Goal: Information Seeking & Learning: Learn about a topic

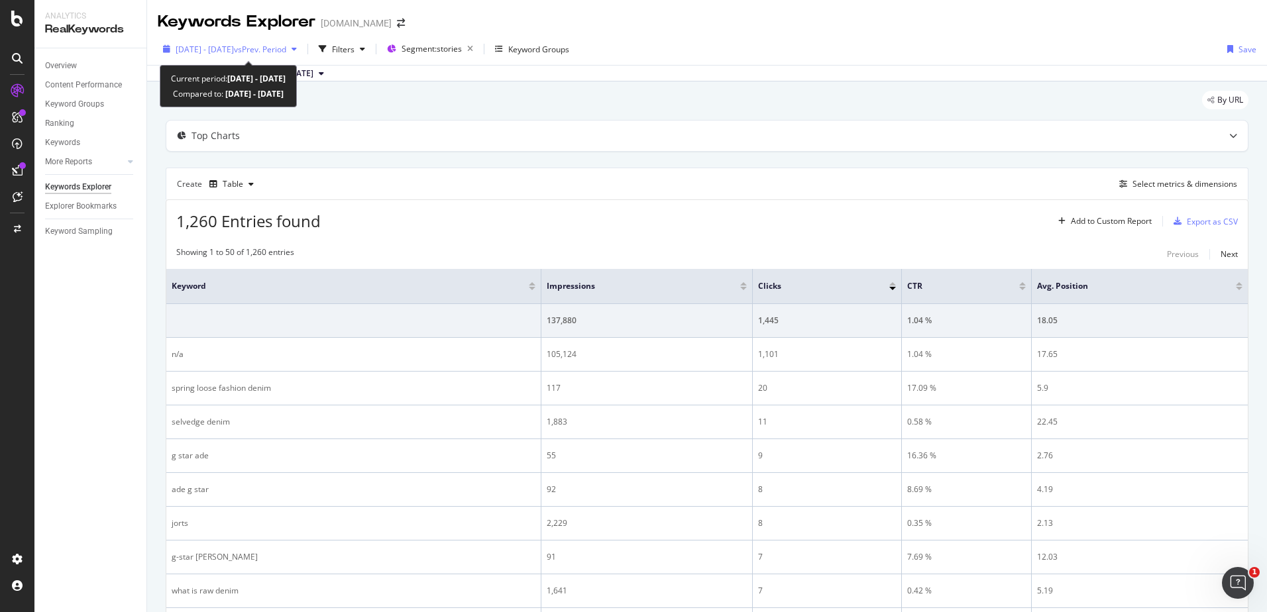
click at [286, 44] on span "vs Prev. Period" at bounding box center [260, 49] width 52 height 11
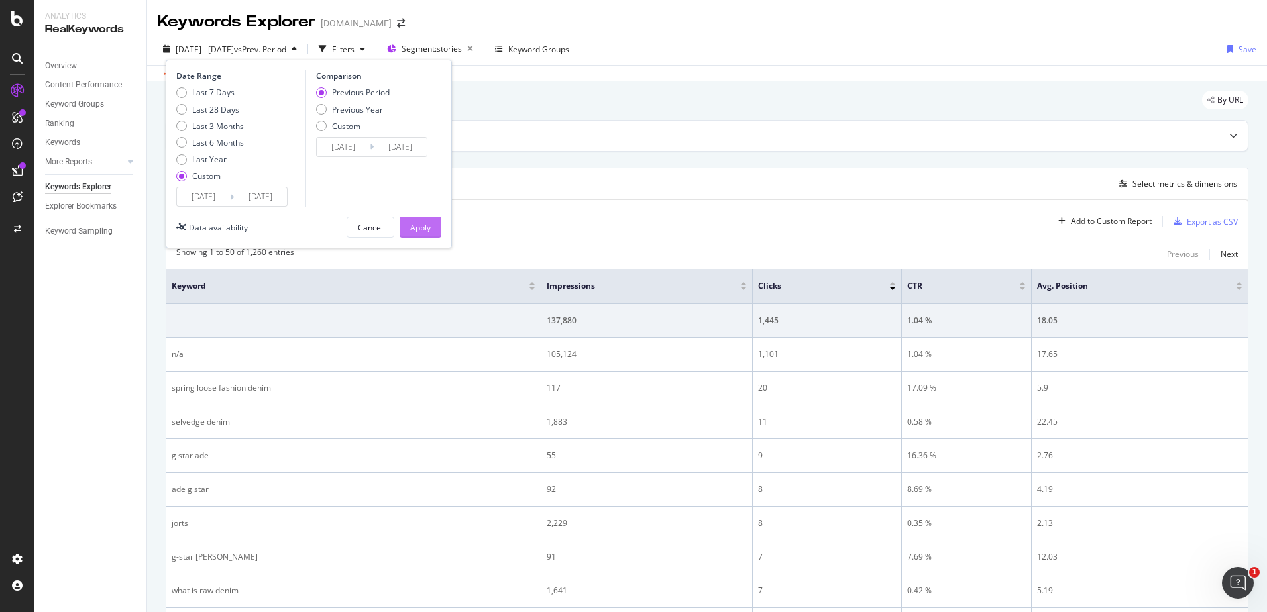
click at [428, 225] on div "Apply" at bounding box center [420, 227] width 21 height 11
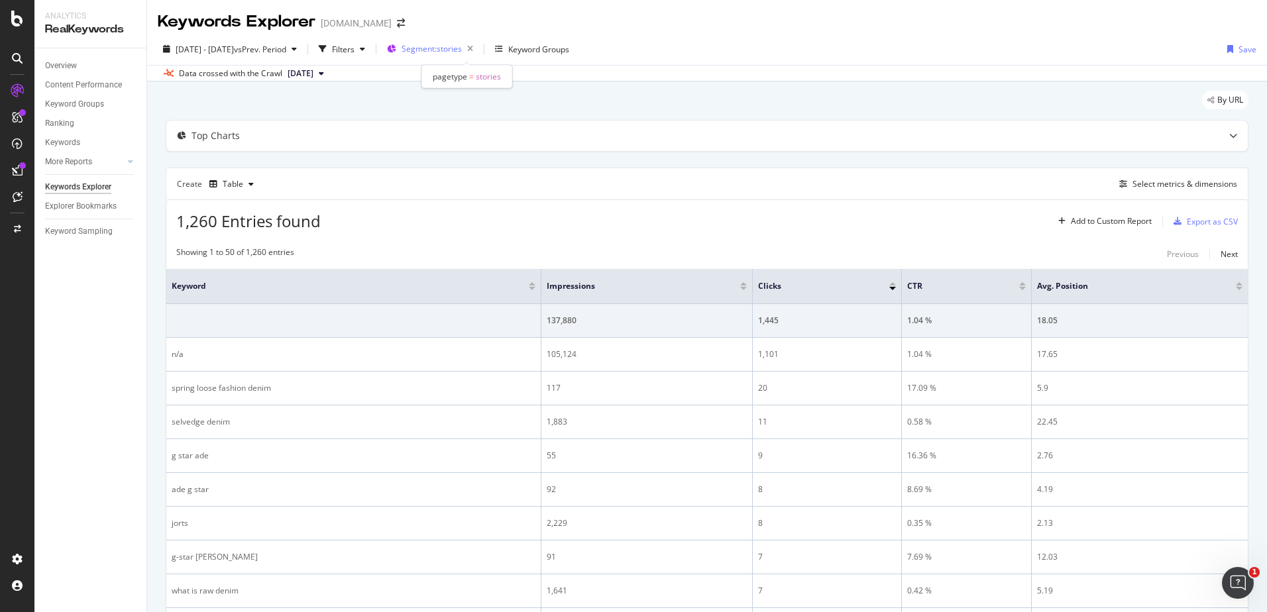
click at [444, 51] on span "Segment: stories" at bounding box center [431, 48] width 60 height 11
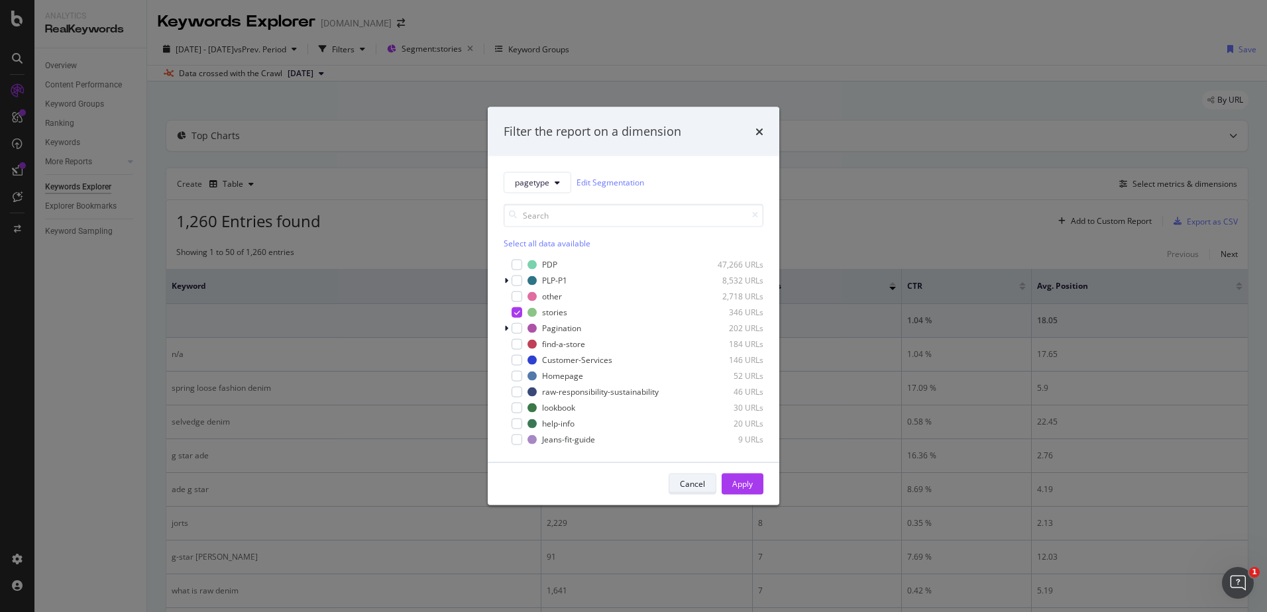
click at [704, 488] on div "Cancel" at bounding box center [692, 483] width 25 height 11
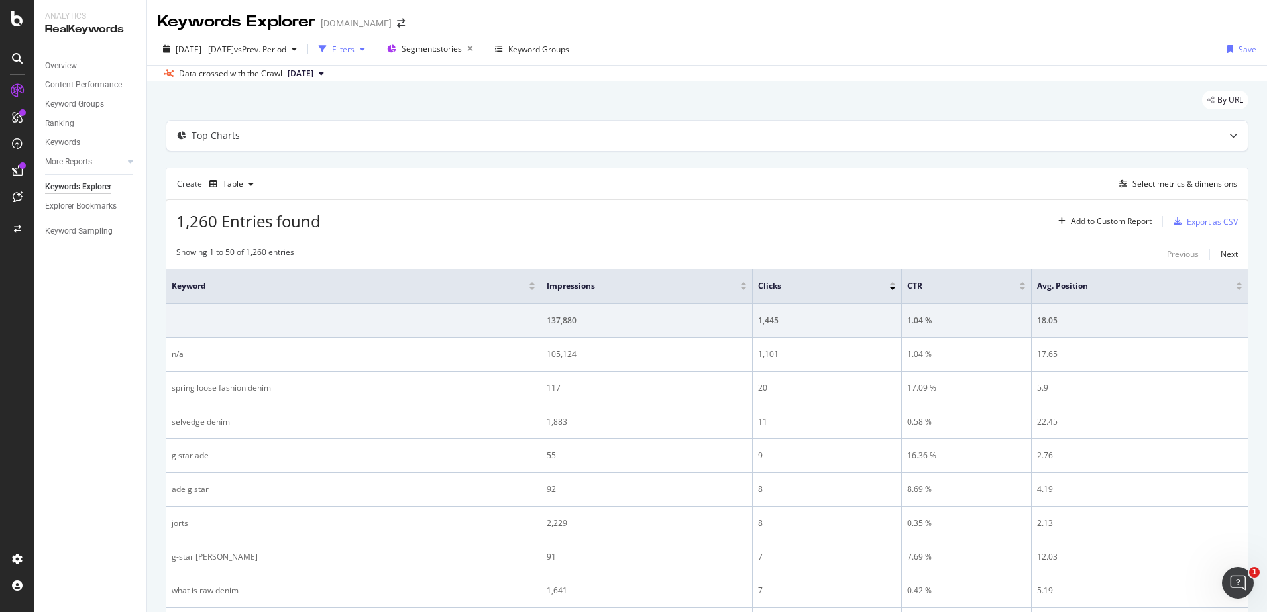
click at [370, 48] on div "button" at bounding box center [362, 49] width 16 height 8
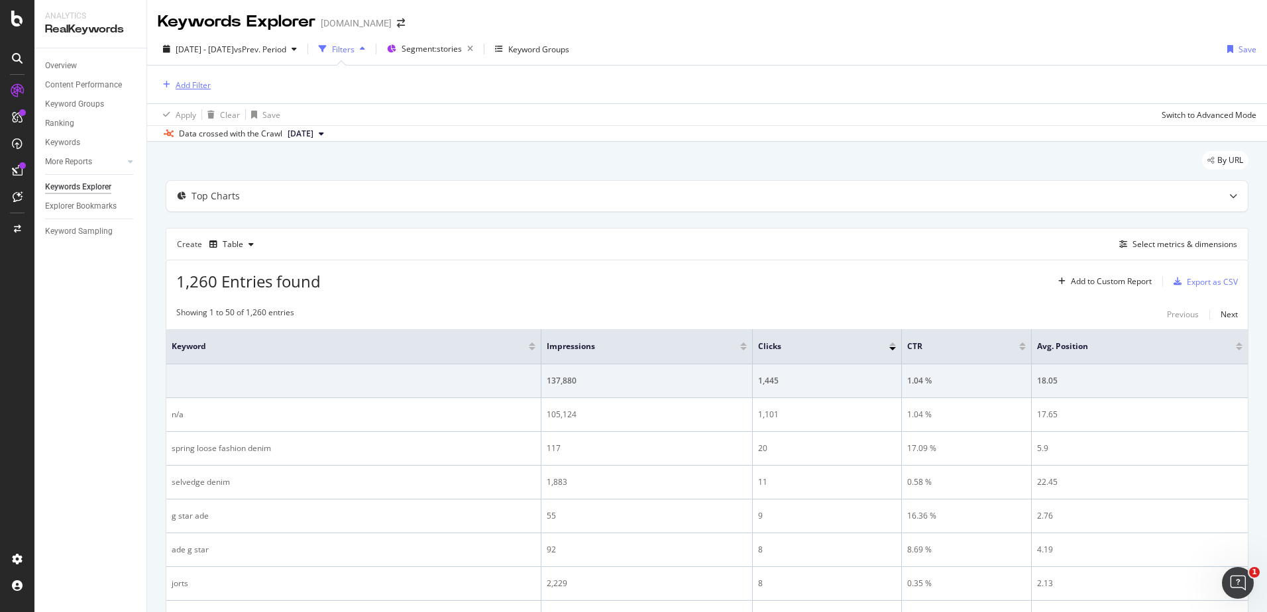
click at [199, 89] on div "Add Filter" at bounding box center [193, 84] width 35 height 11
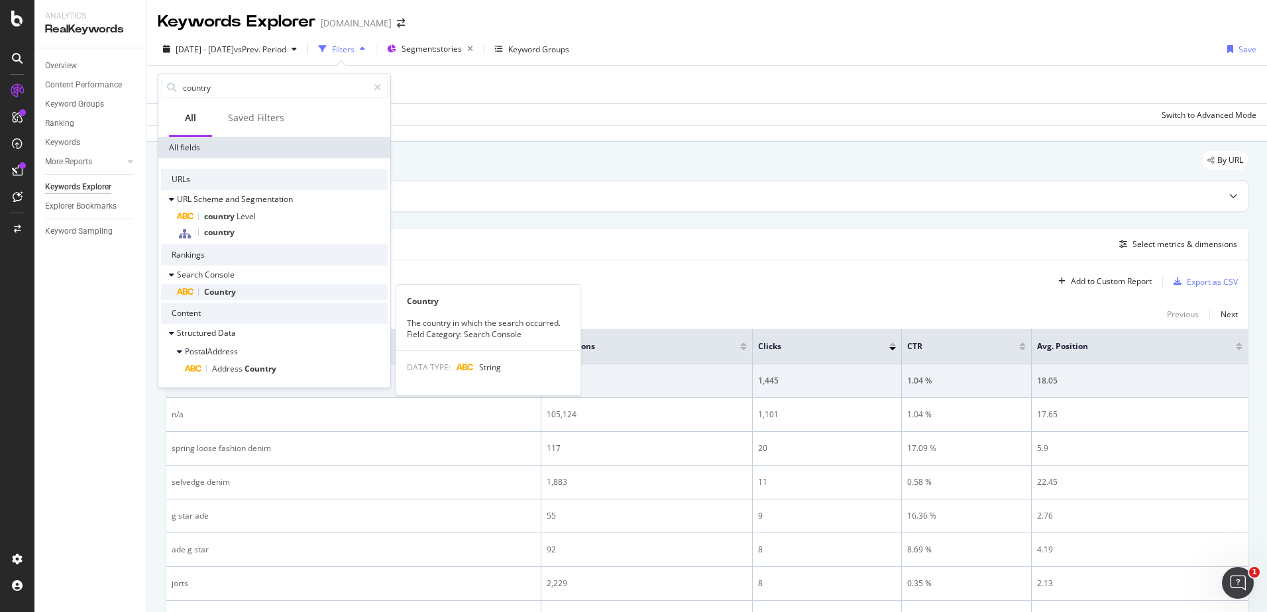
type input "country"
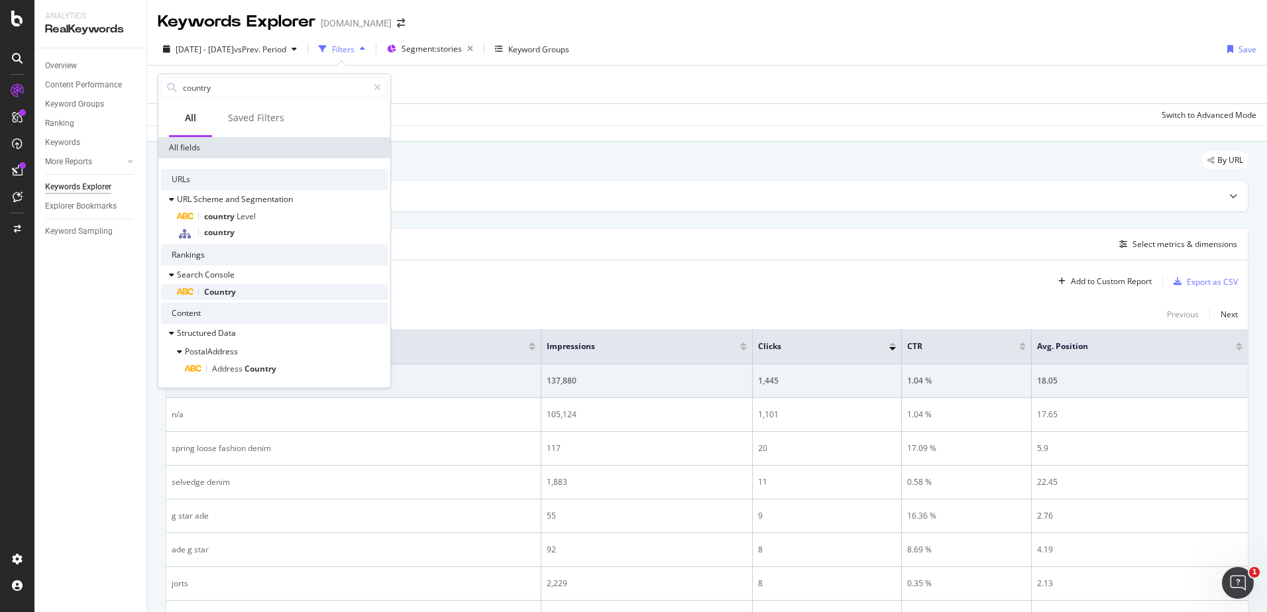
click at [205, 293] on span "Country" at bounding box center [220, 291] width 32 height 11
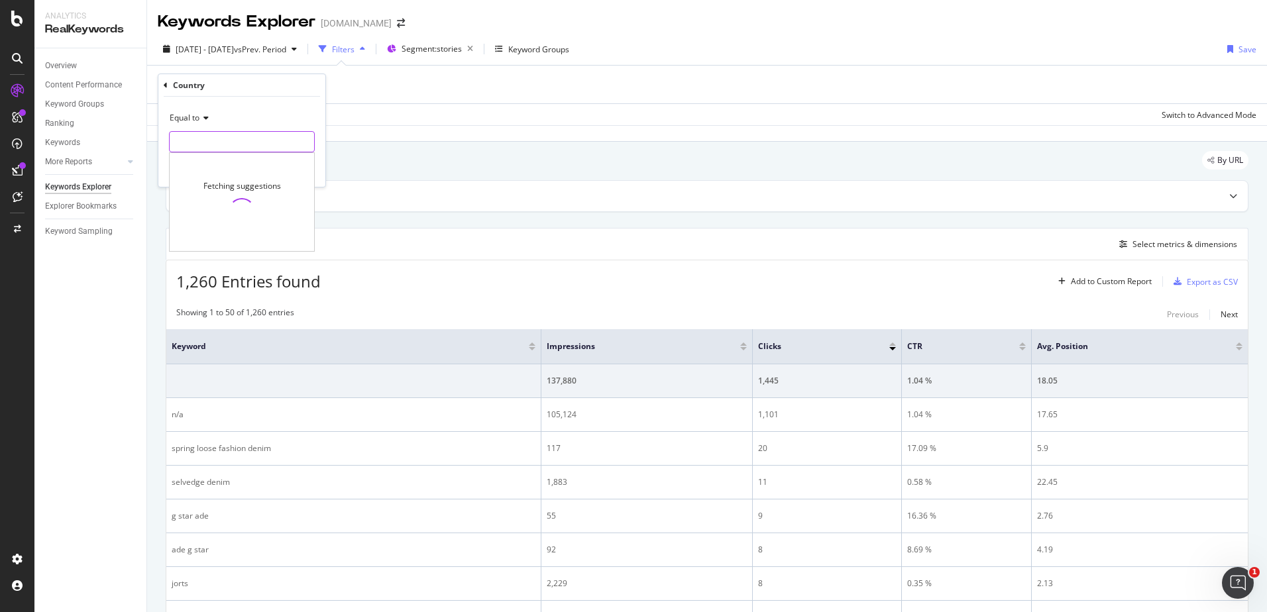
click at [211, 149] on input "text" at bounding box center [242, 141] width 144 height 21
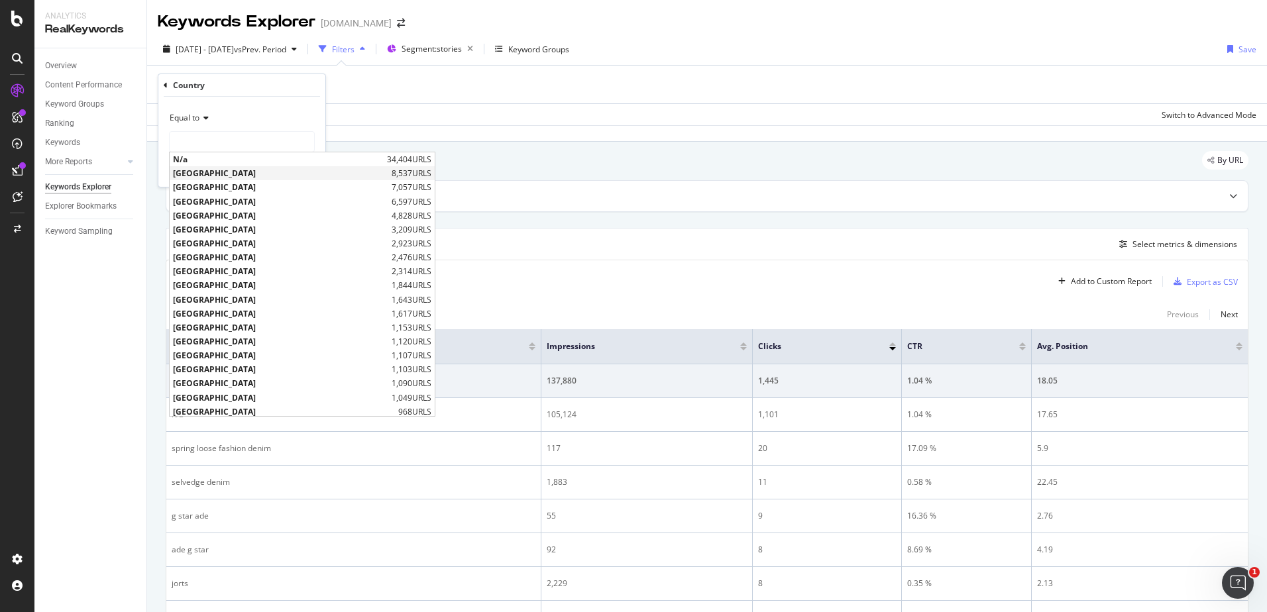
click at [225, 176] on span "[GEOGRAPHIC_DATA]" at bounding box center [280, 173] width 215 height 11
type input "[GEOGRAPHIC_DATA]"
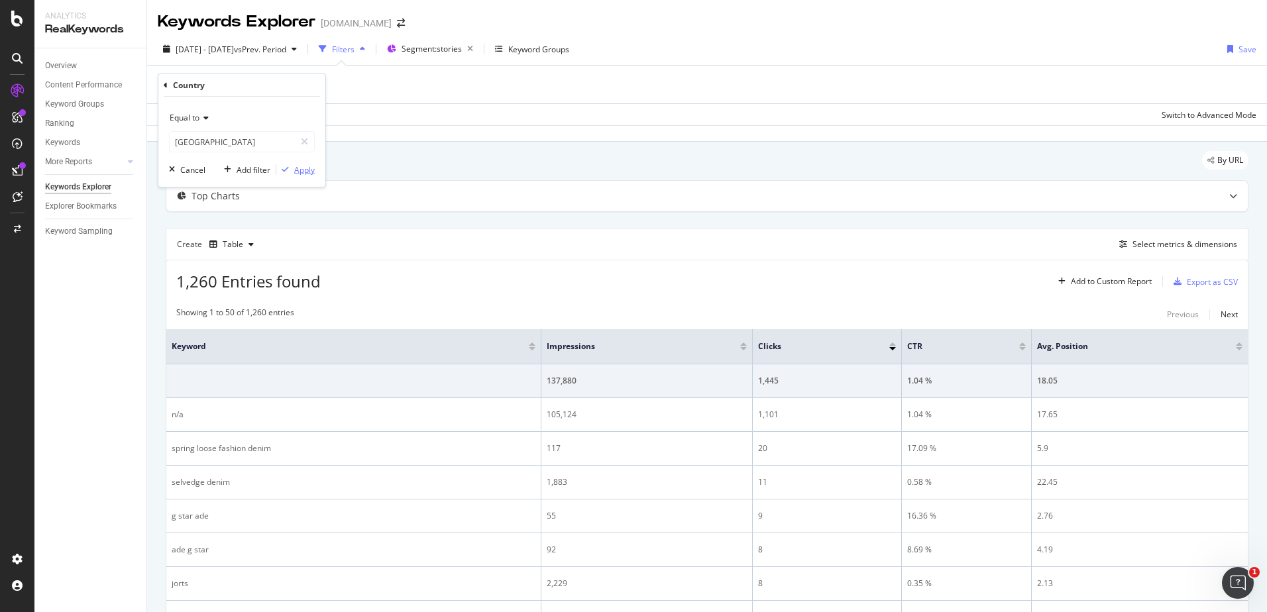
click at [302, 166] on div "Apply" at bounding box center [304, 169] width 21 height 11
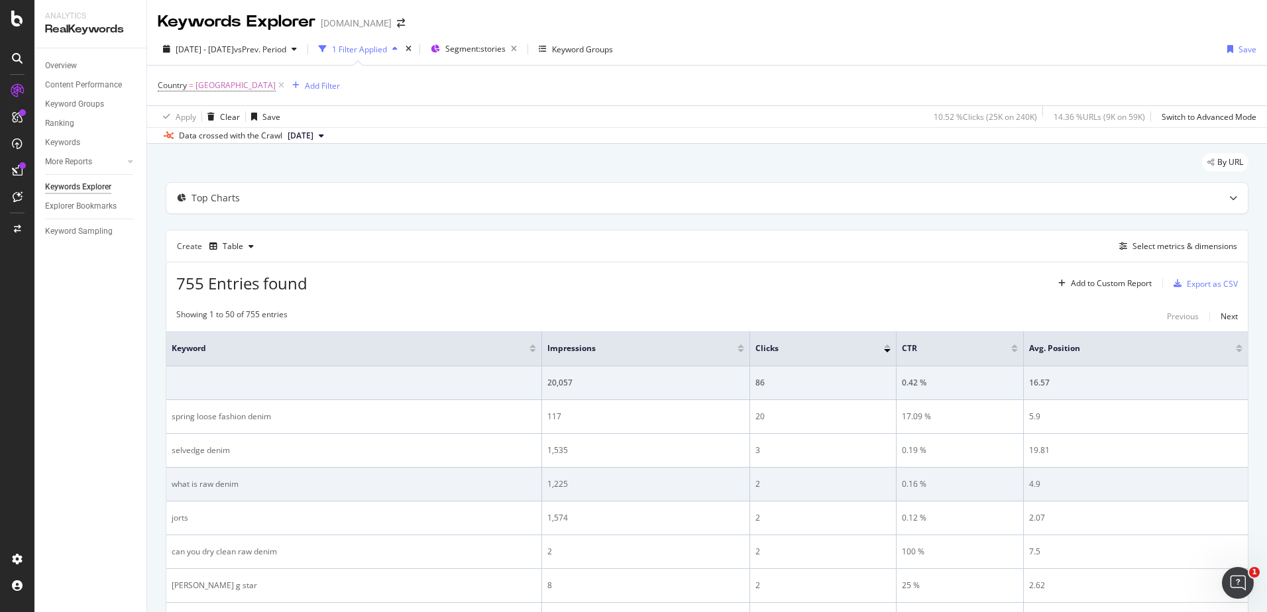
scroll to position [66, 0]
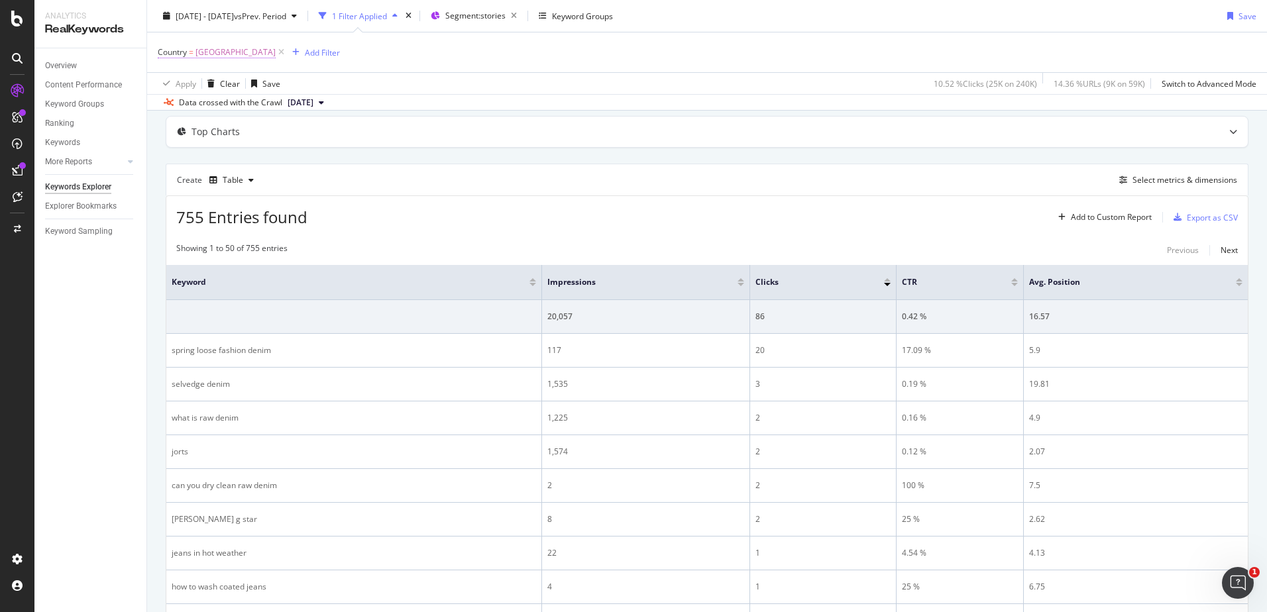
click at [254, 46] on span "[GEOGRAPHIC_DATA]" at bounding box center [235, 52] width 80 height 19
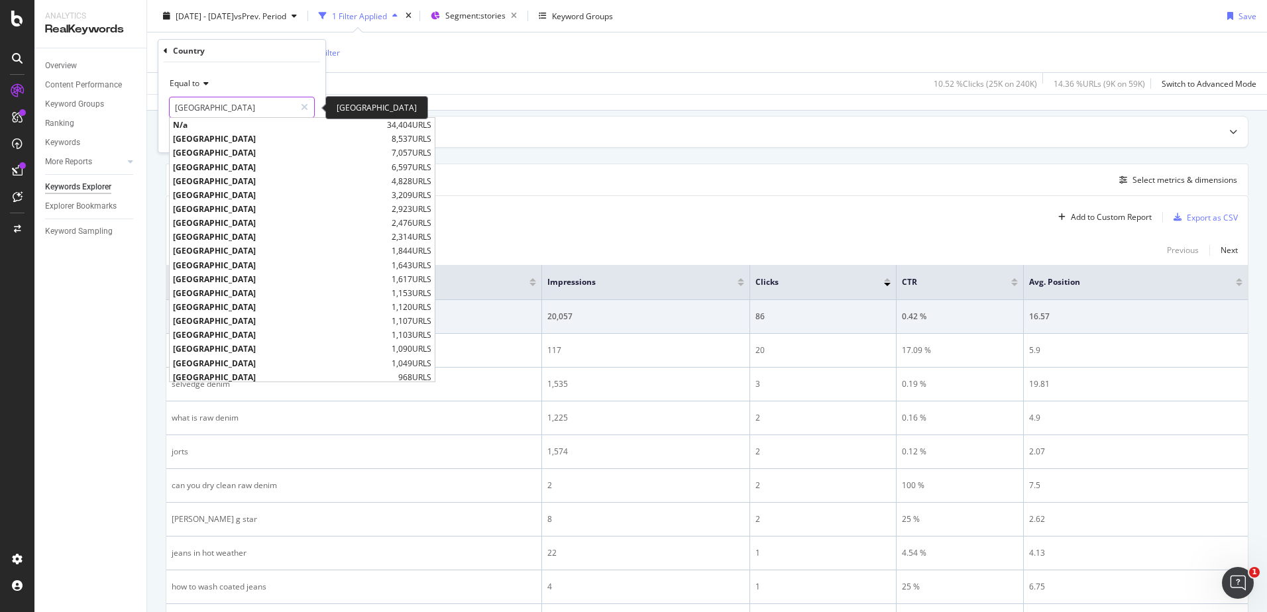
click at [232, 109] on input "[GEOGRAPHIC_DATA]" at bounding box center [232, 107] width 125 height 21
click at [222, 167] on span "[GEOGRAPHIC_DATA]" at bounding box center [280, 167] width 215 height 11
type input "[GEOGRAPHIC_DATA]"
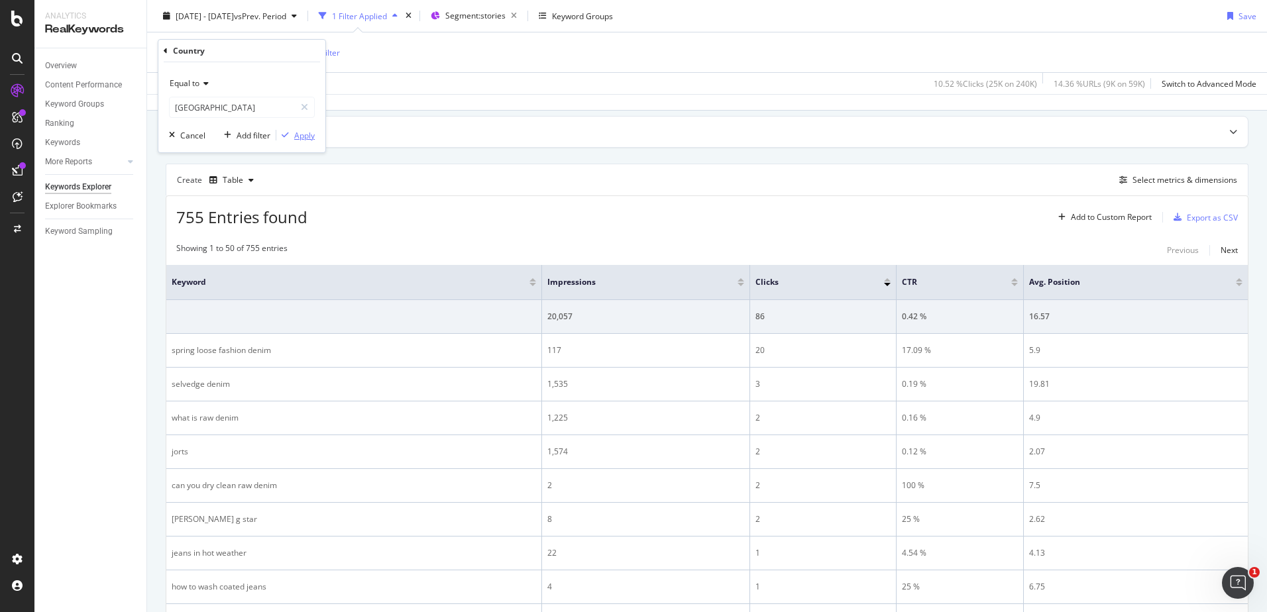
click at [301, 140] on div "Apply" at bounding box center [304, 135] width 21 height 11
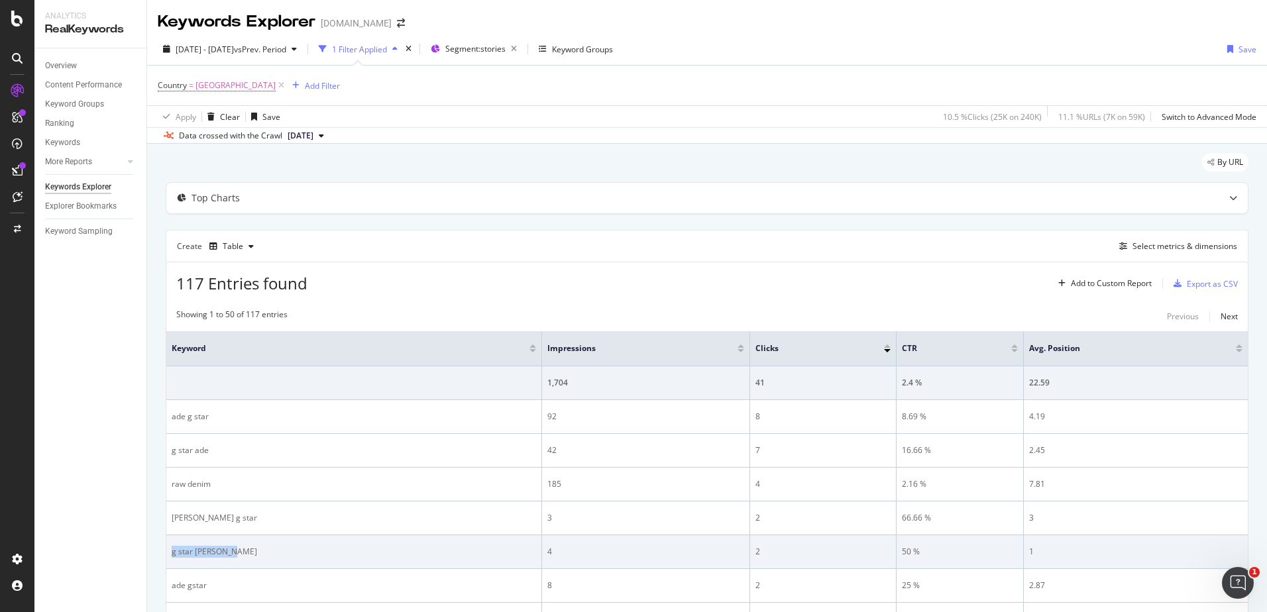
drag, startPoint x: 241, startPoint y: 552, endPoint x: 172, endPoint y: 548, distance: 69.6
click at [172, 548] on div "g star [PERSON_NAME]" at bounding box center [354, 552] width 364 height 12
copy div "g star [PERSON_NAME]"
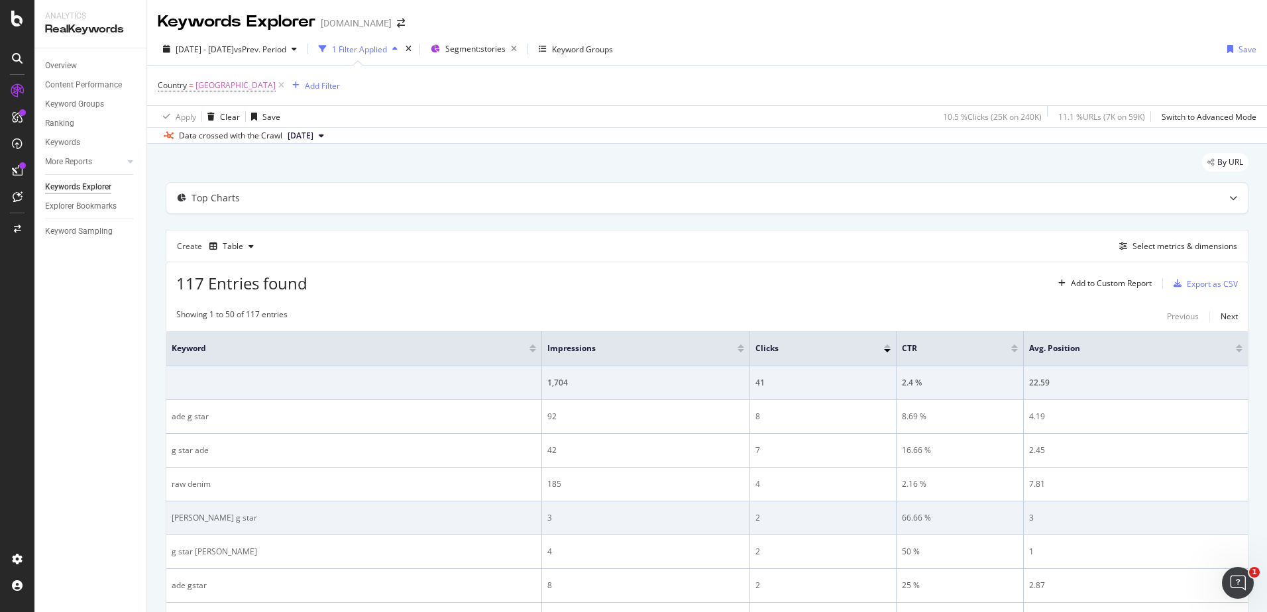
click at [321, 522] on div "[PERSON_NAME] g star" at bounding box center [354, 518] width 364 height 12
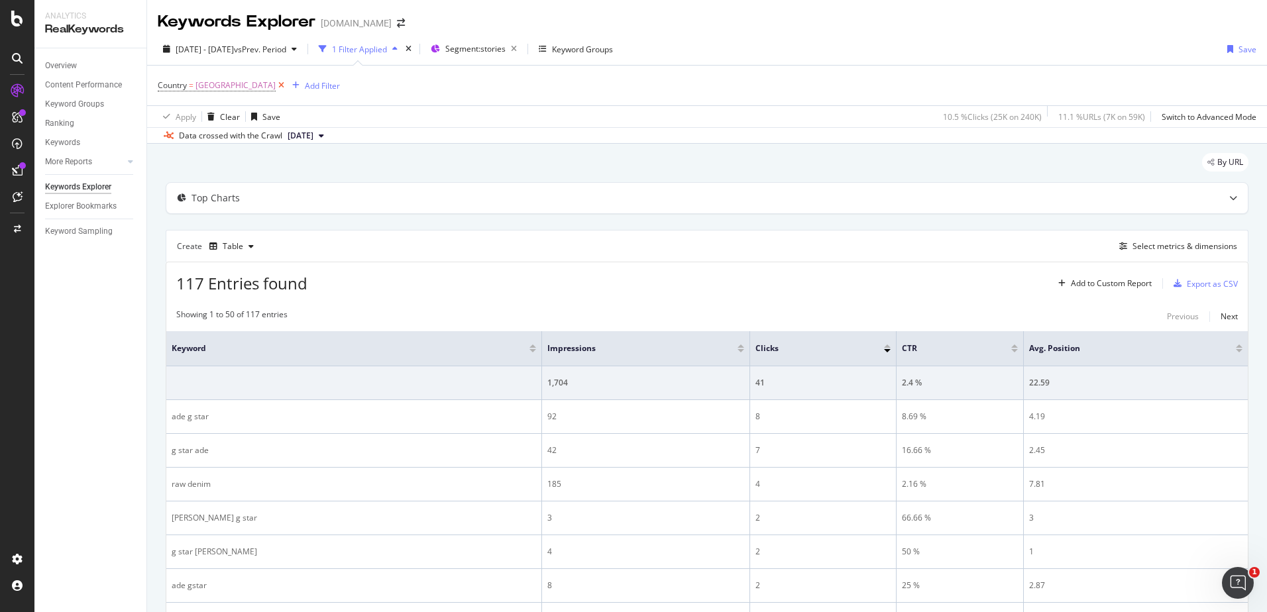
click at [276, 84] on icon at bounding box center [281, 85] width 11 height 13
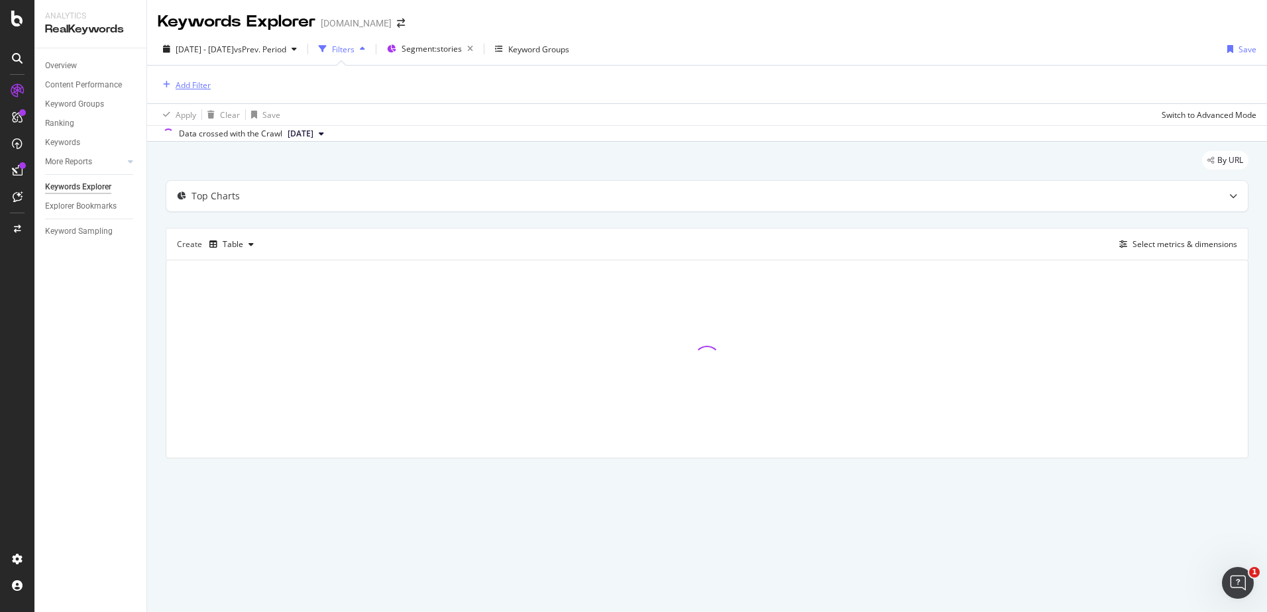
click at [181, 89] on div "Add Filter" at bounding box center [193, 84] width 35 height 11
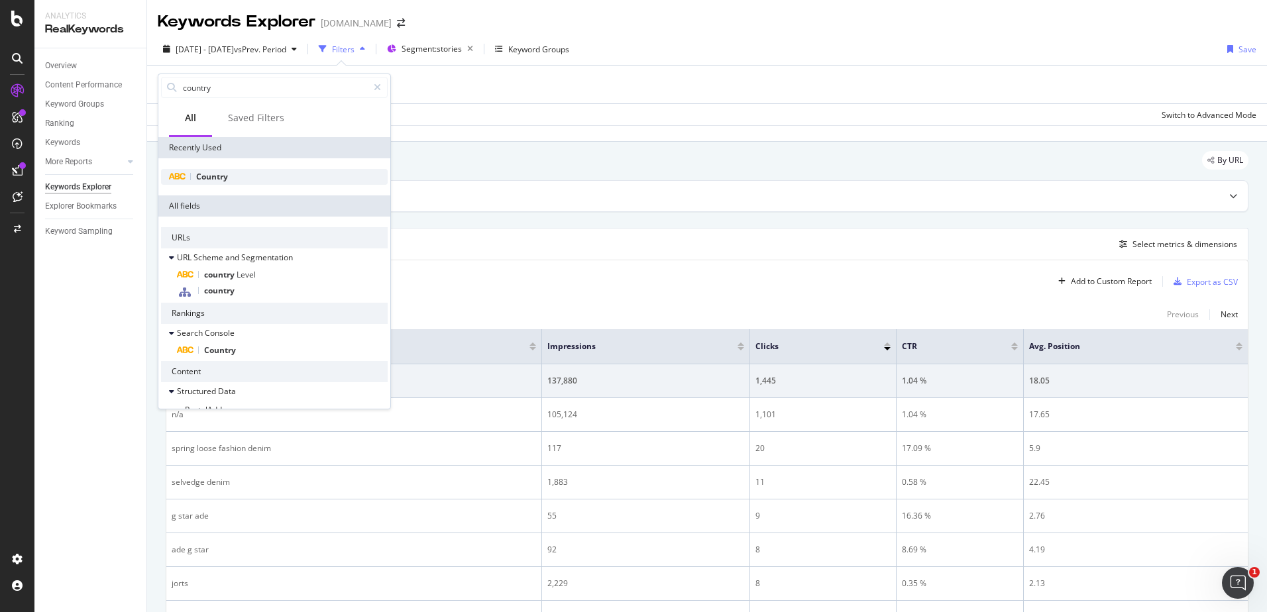
click at [233, 169] on div "Country" at bounding box center [274, 177] width 227 height 16
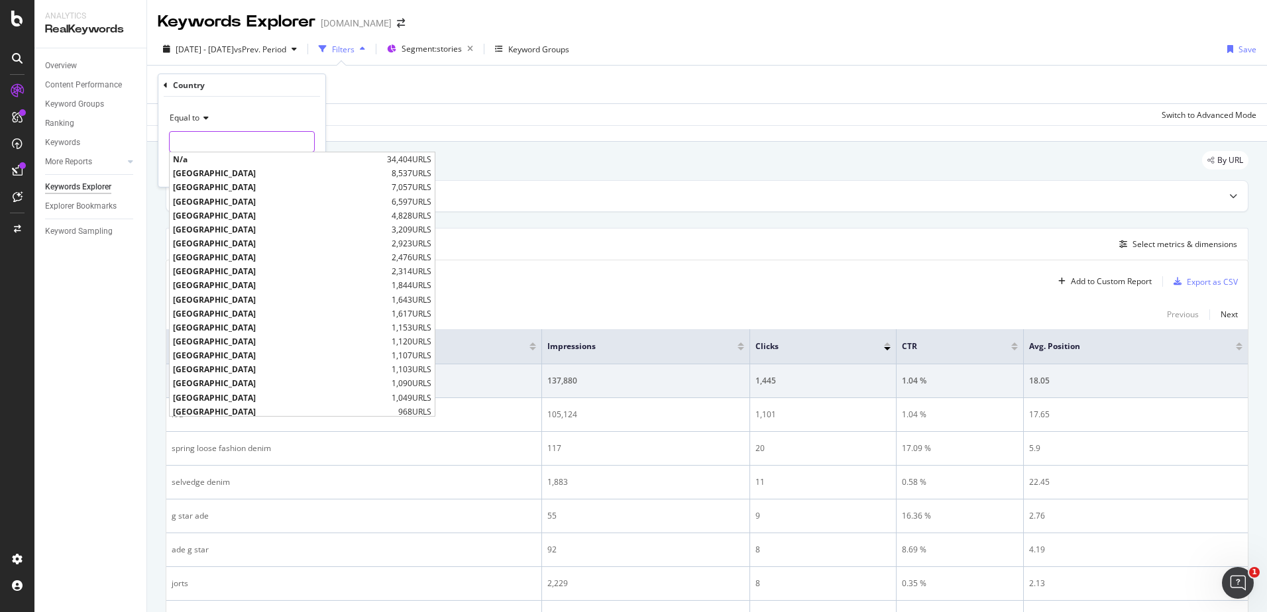
click at [225, 140] on input "text" at bounding box center [242, 141] width 144 height 21
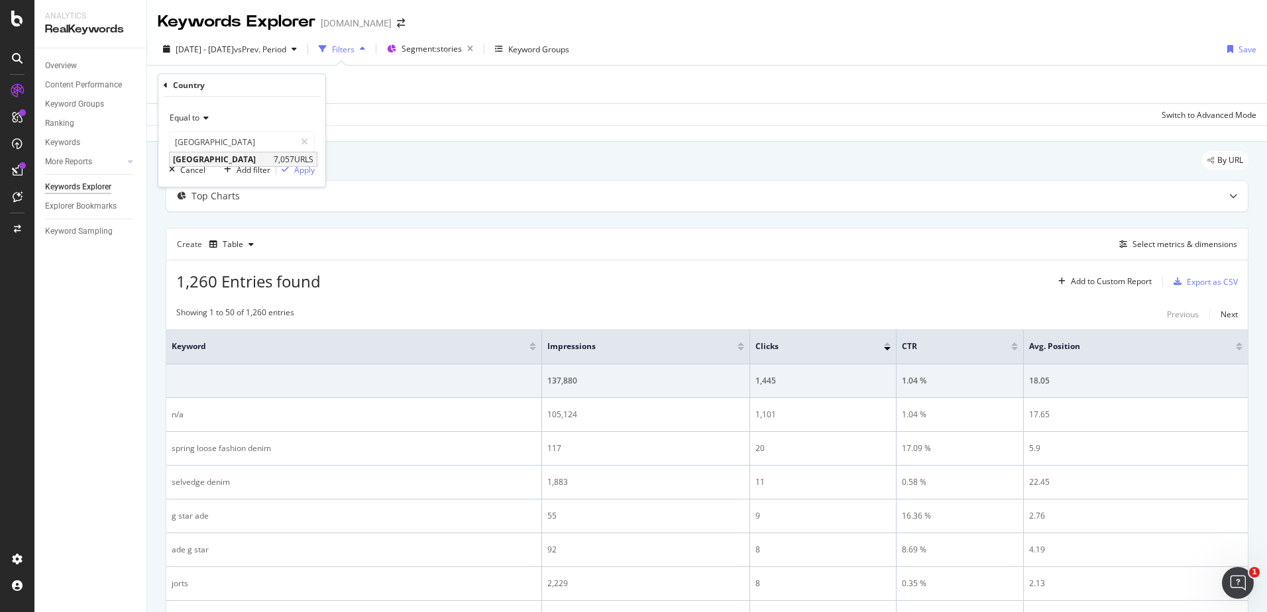
click at [232, 163] on span "[GEOGRAPHIC_DATA]" at bounding box center [221, 159] width 97 height 11
type input "[GEOGRAPHIC_DATA]"
click at [291, 163] on button "Apply" at bounding box center [295, 169] width 38 height 13
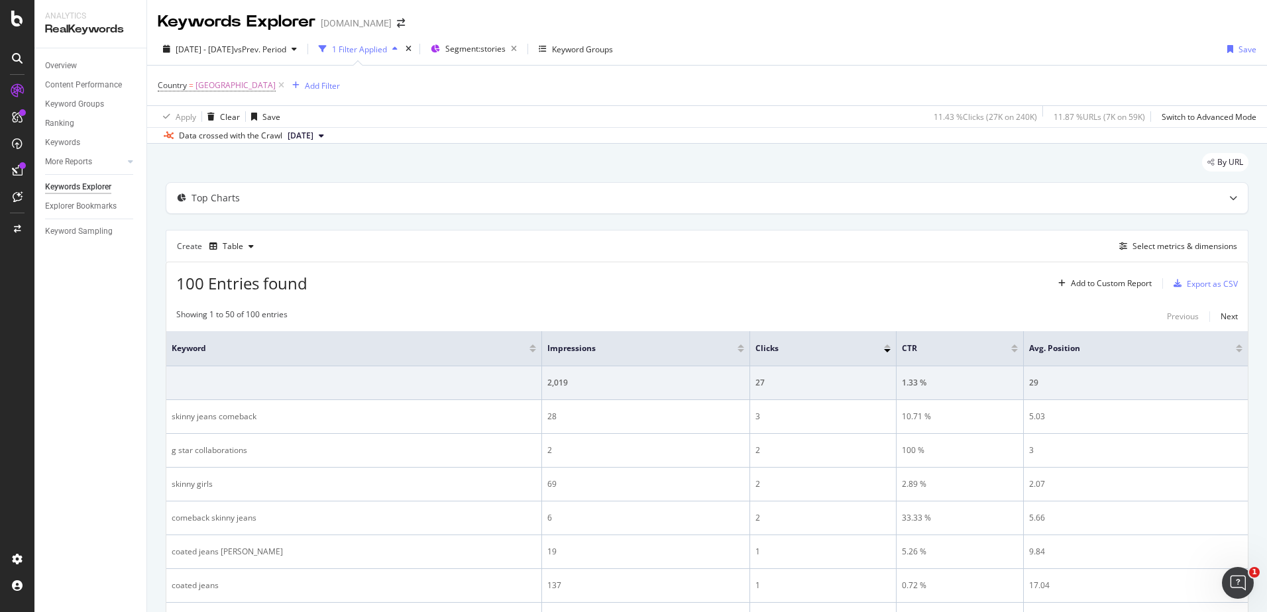
click at [396, 41] on div "1 Filter Applied" at bounding box center [357, 49] width 89 height 20
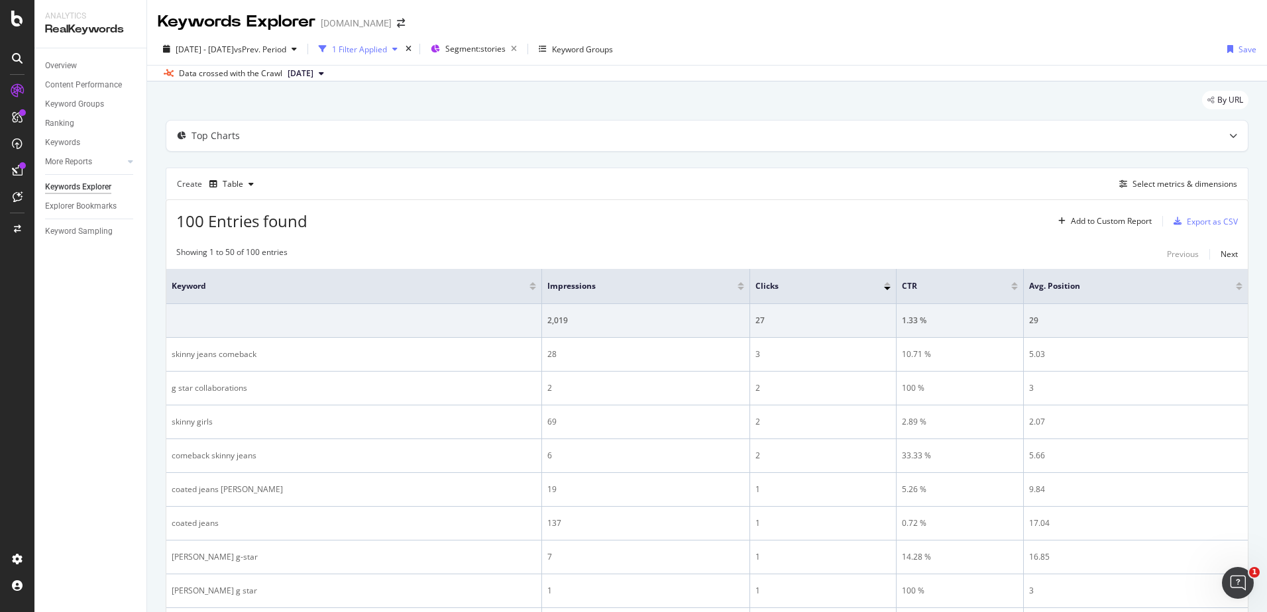
click at [396, 41] on div "1 Filter Applied" at bounding box center [357, 49] width 89 height 20
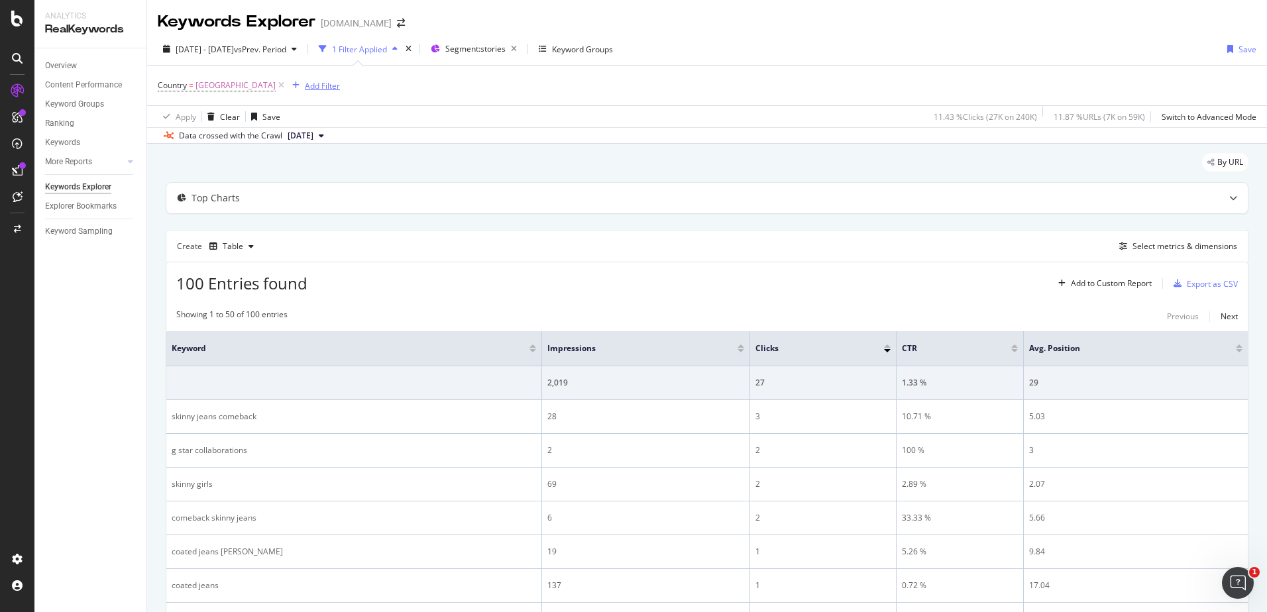
click at [305, 81] on div "Add Filter" at bounding box center [322, 85] width 35 height 11
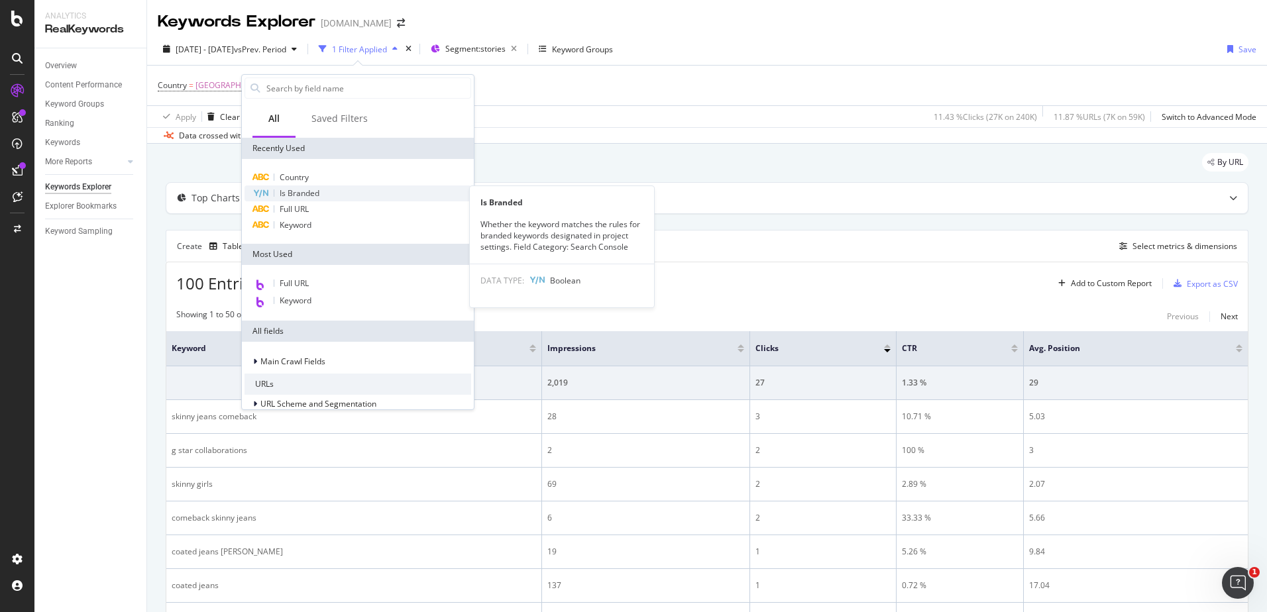
click at [315, 191] on span "Is Branded" at bounding box center [300, 192] width 40 height 11
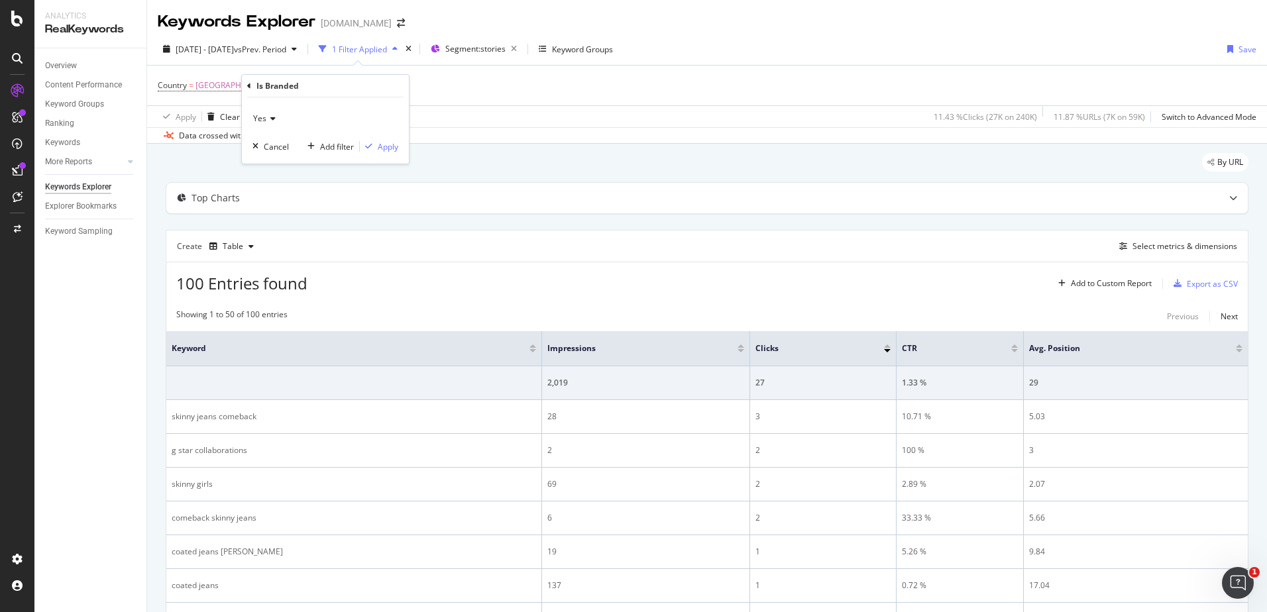
click at [276, 117] on div "Yes" at bounding box center [325, 118] width 146 height 21
click at [289, 165] on div "No" at bounding box center [327, 162] width 142 height 17
click at [372, 148] on icon "button" at bounding box center [368, 146] width 7 height 8
click at [737, 352] on div at bounding box center [740, 350] width 7 height 3
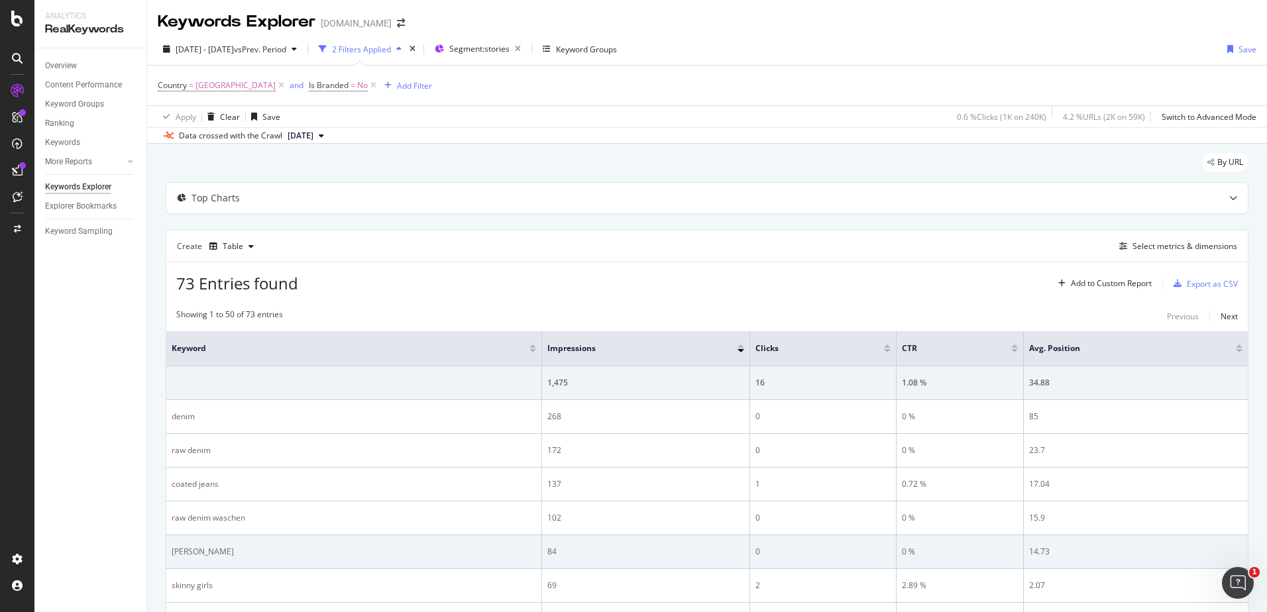
drag, startPoint x: 262, startPoint y: 550, endPoint x: 229, endPoint y: 550, distance: 32.5
click at [229, 550] on div "[PERSON_NAME]" at bounding box center [354, 552] width 364 height 12
drag, startPoint x: 229, startPoint y: 550, endPoint x: 253, endPoint y: 550, distance: 23.8
click at [253, 550] on div "[PERSON_NAME]" at bounding box center [354, 552] width 364 height 12
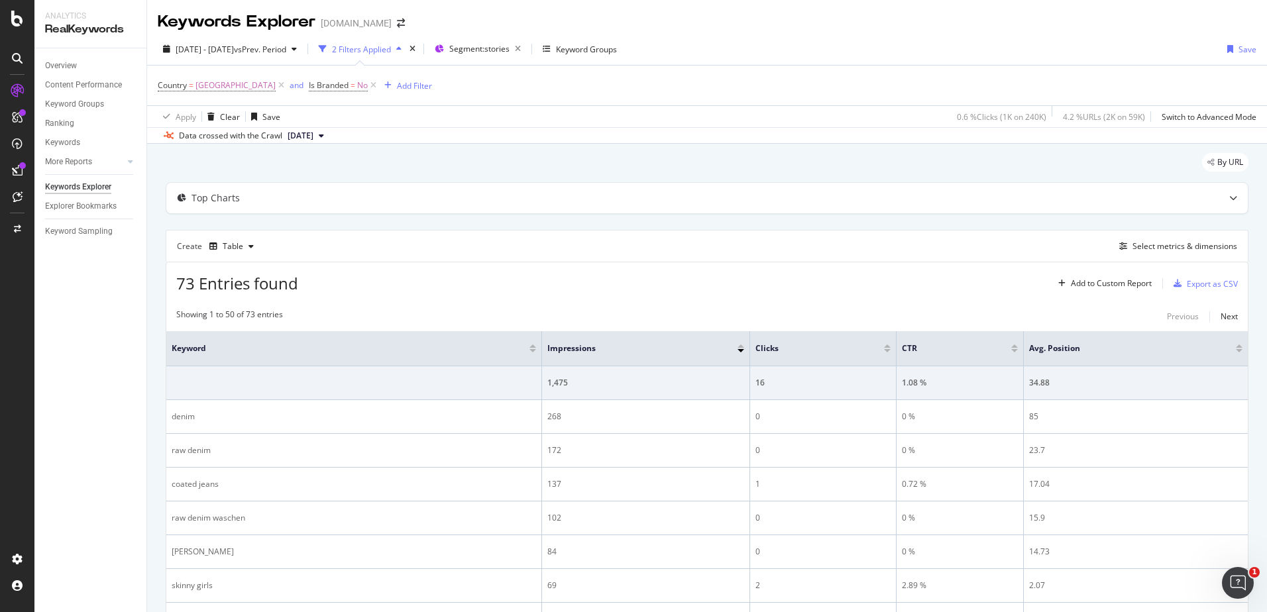
drag, startPoint x: 268, startPoint y: 551, endPoint x: 163, endPoint y: 535, distance: 106.5
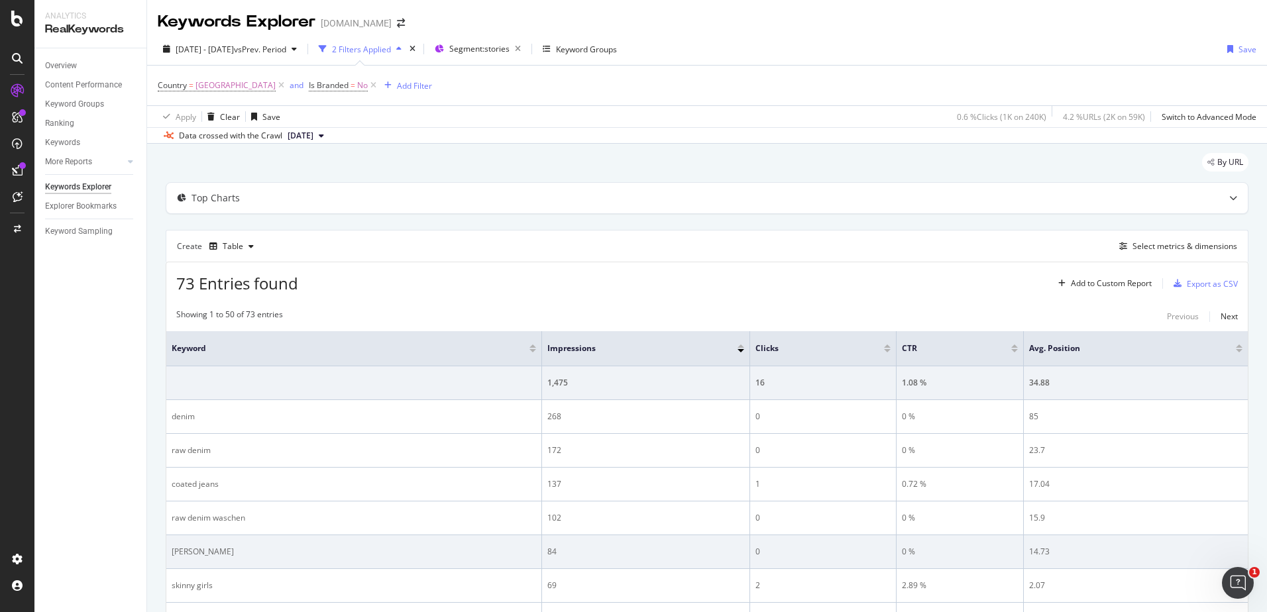
drag, startPoint x: 163, startPoint y: 535, endPoint x: 251, endPoint y: 551, distance: 89.5
click at [251, 551] on div "[PERSON_NAME]" at bounding box center [354, 552] width 364 height 12
drag, startPoint x: 273, startPoint y: 553, endPoint x: 169, endPoint y: 550, distance: 104.1
click at [169, 550] on td "[PERSON_NAME]" at bounding box center [354, 552] width 376 height 34
copy div "[PERSON_NAME]"
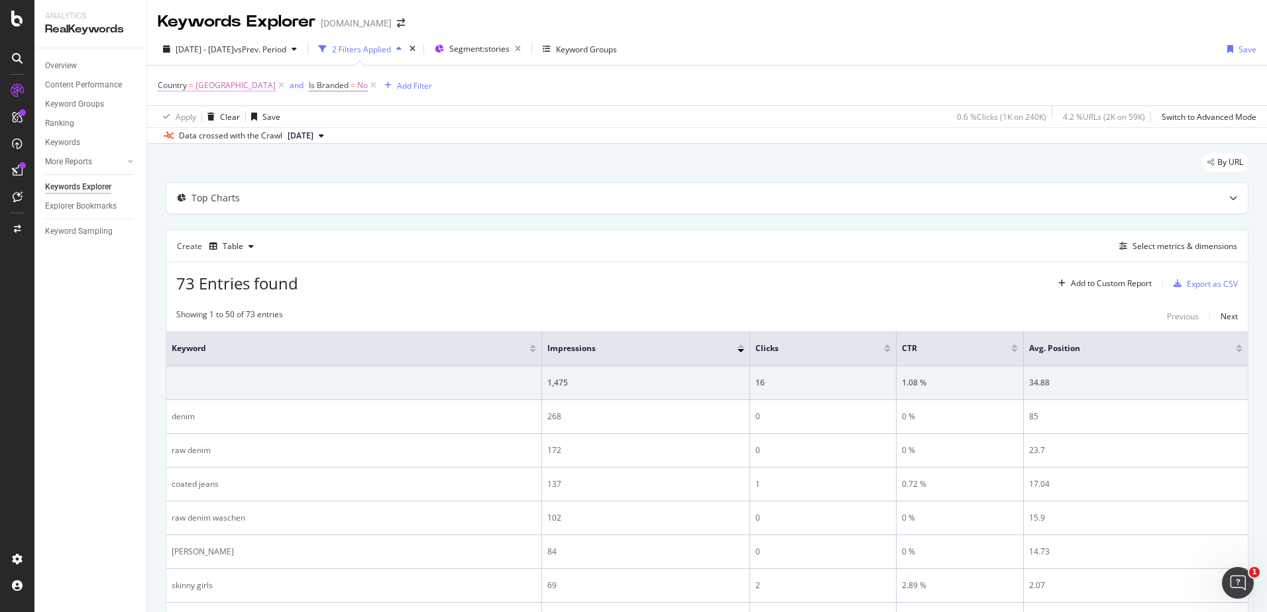
click at [213, 86] on span "[GEOGRAPHIC_DATA]" at bounding box center [235, 85] width 80 height 19
click at [211, 137] on input "[GEOGRAPHIC_DATA]" at bounding box center [232, 140] width 125 height 21
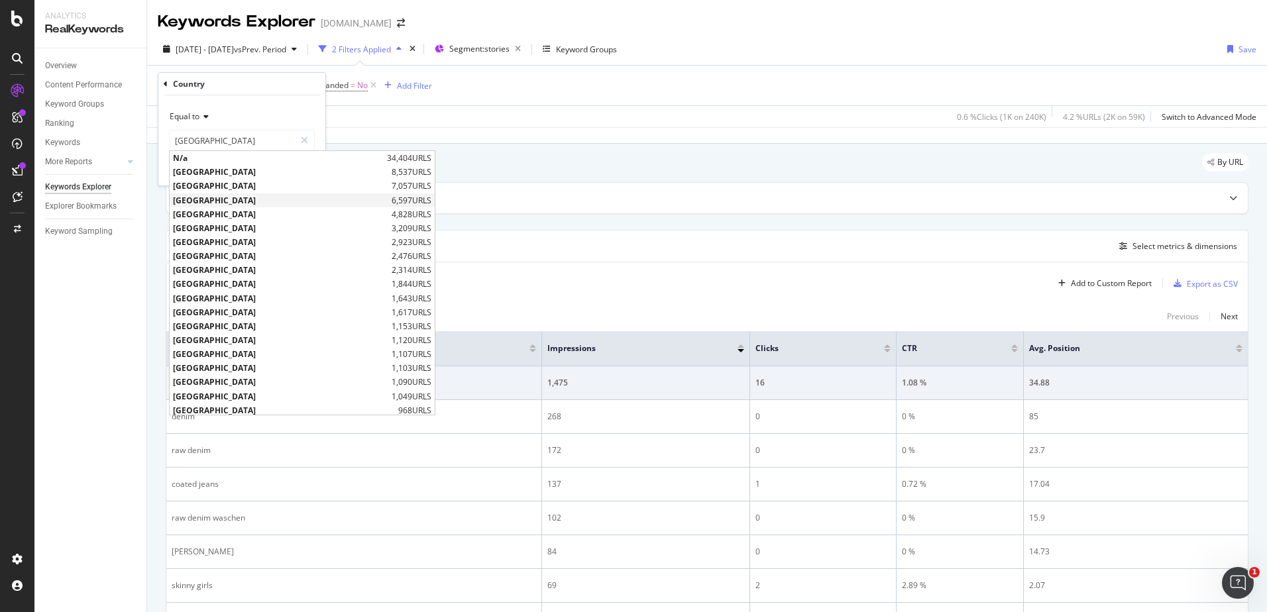
click at [230, 197] on span "[GEOGRAPHIC_DATA]" at bounding box center [280, 200] width 215 height 11
type input "[GEOGRAPHIC_DATA]"
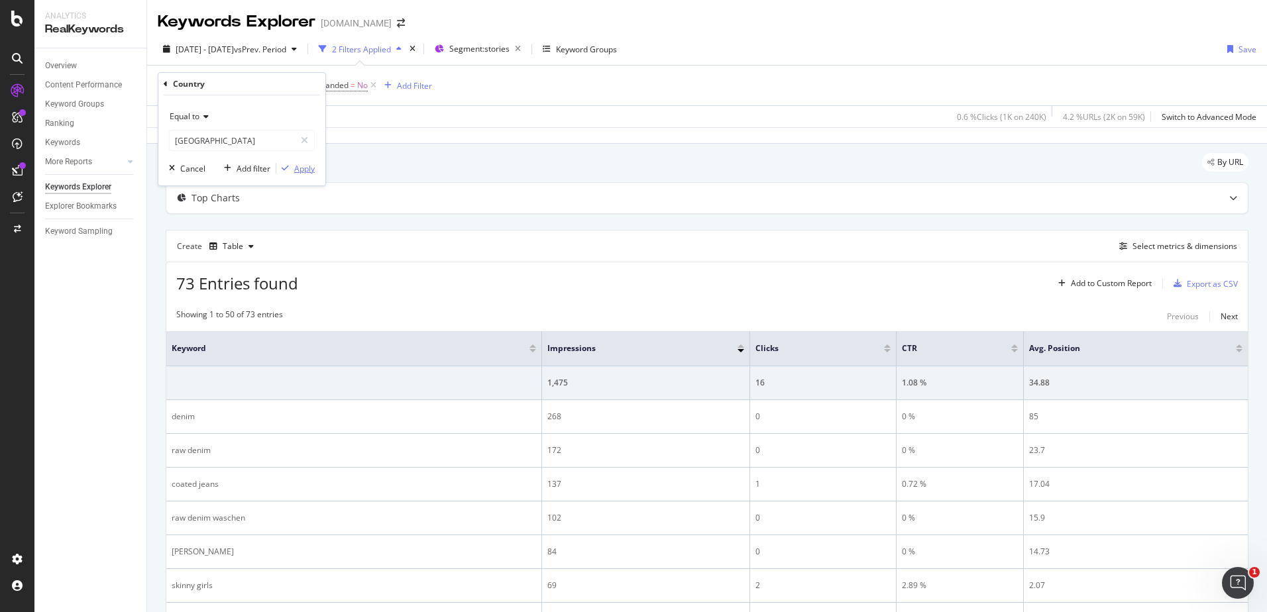
click at [297, 173] on div "Apply" at bounding box center [304, 168] width 21 height 11
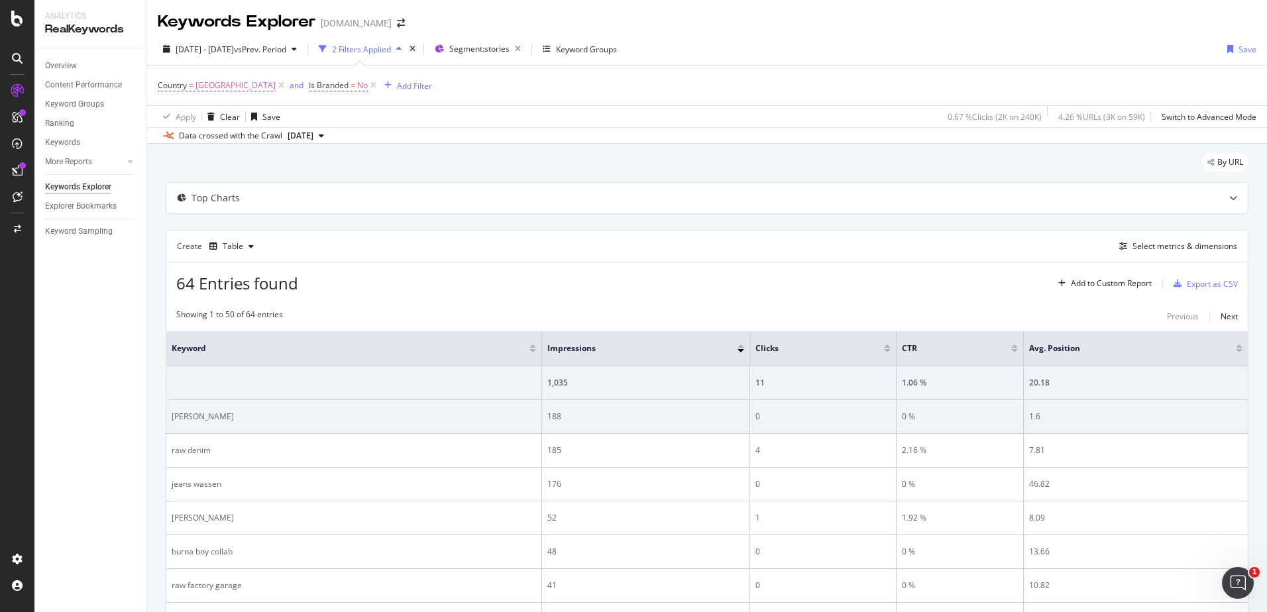
drag, startPoint x: 240, startPoint y: 416, endPoint x: 168, endPoint y: 406, distance: 72.9
click at [168, 406] on td "[PERSON_NAME]" at bounding box center [354, 417] width 376 height 34
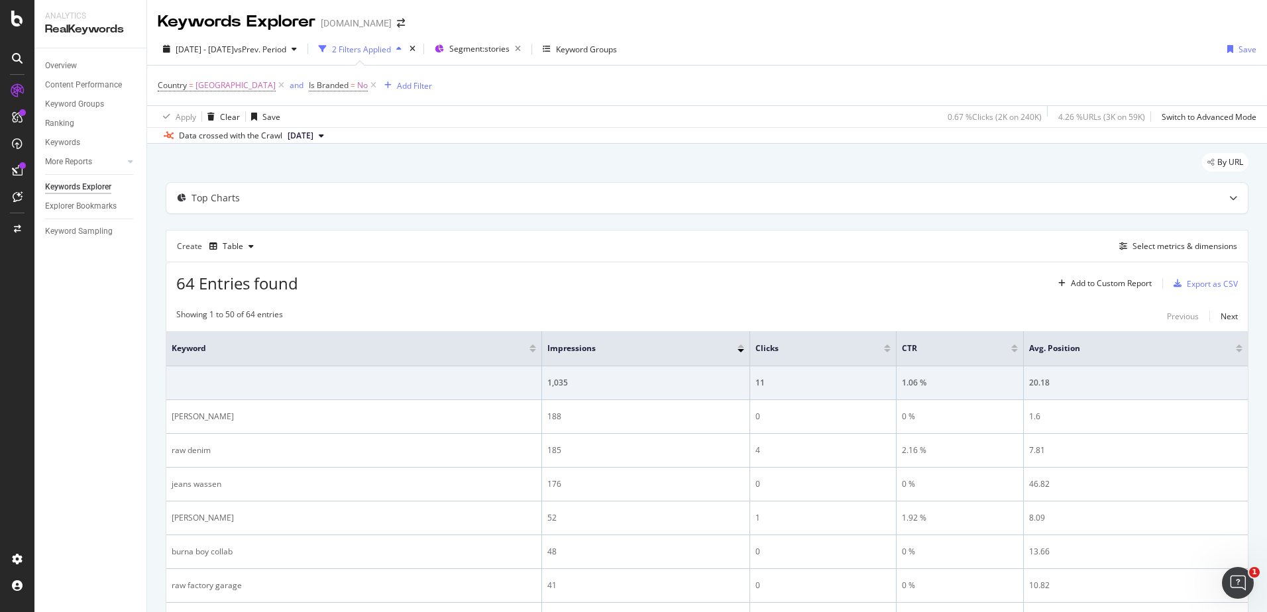
copy div "[PERSON_NAME]"
click at [174, 89] on span "Country" at bounding box center [172, 84] width 29 height 11
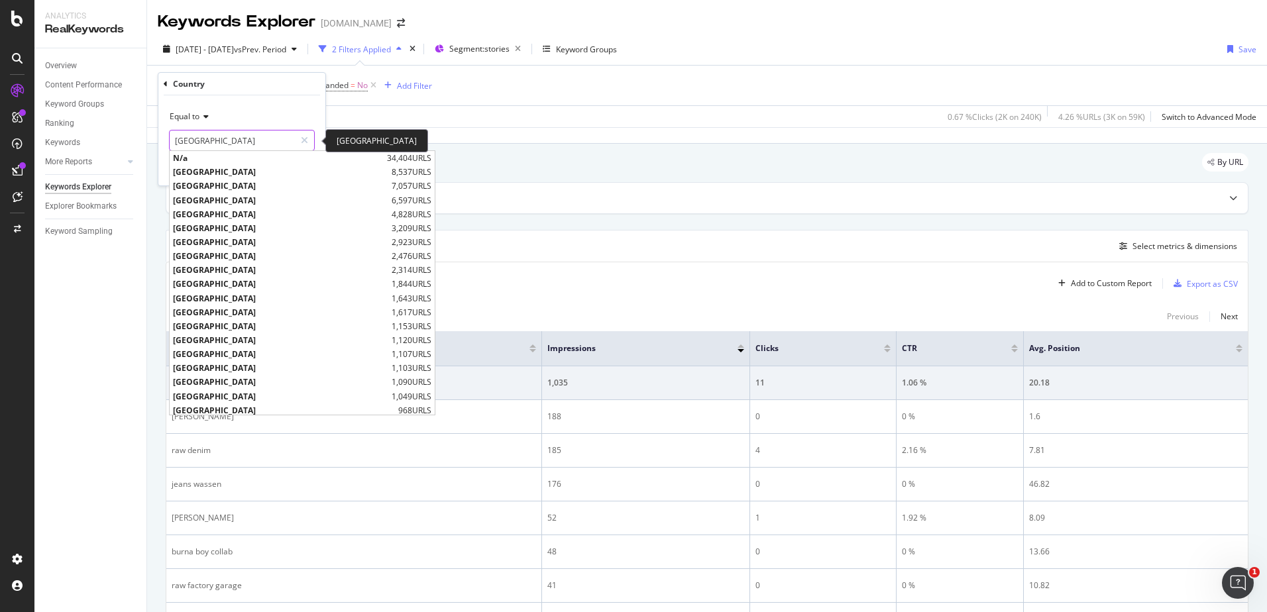
click at [214, 138] on input "[GEOGRAPHIC_DATA]" at bounding box center [232, 140] width 125 height 21
click at [221, 167] on span "[GEOGRAPHIC_DATA]" at bounding box center [280, 171] width 215 height 11
type input "[GEOGRAPHIC_DATA]"
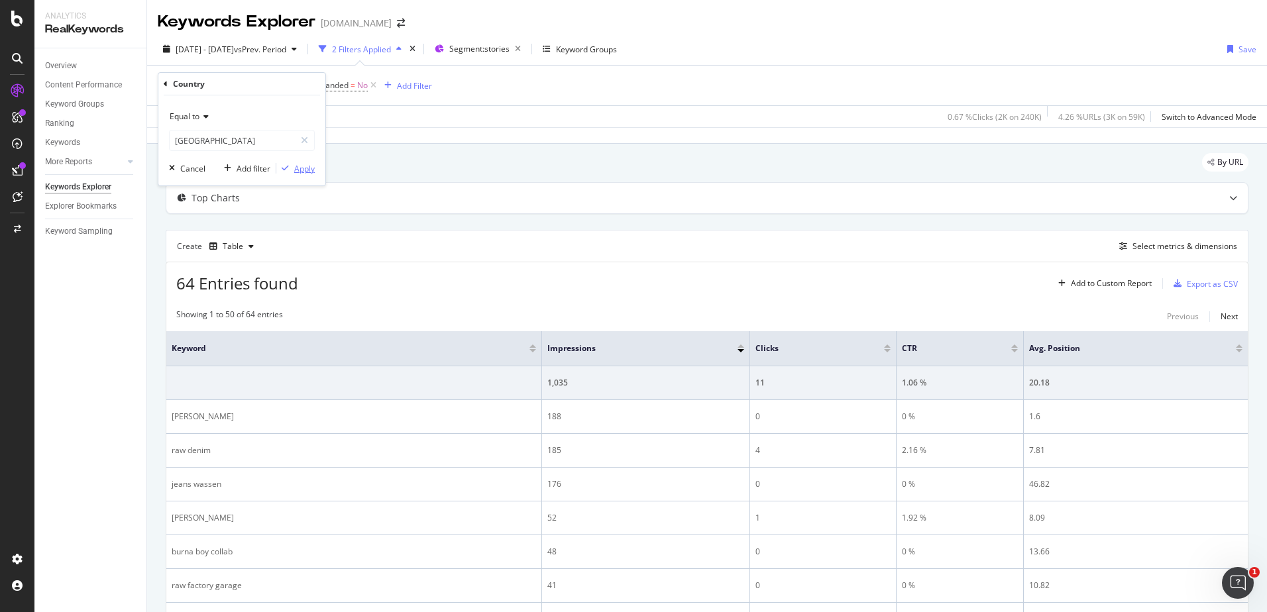
click at [303, 168] on div "Apply" at bounding box center [304, 168] width 21 height 11
click at [9, 59] on div at bounding box center [17, 58] width 21 height 21
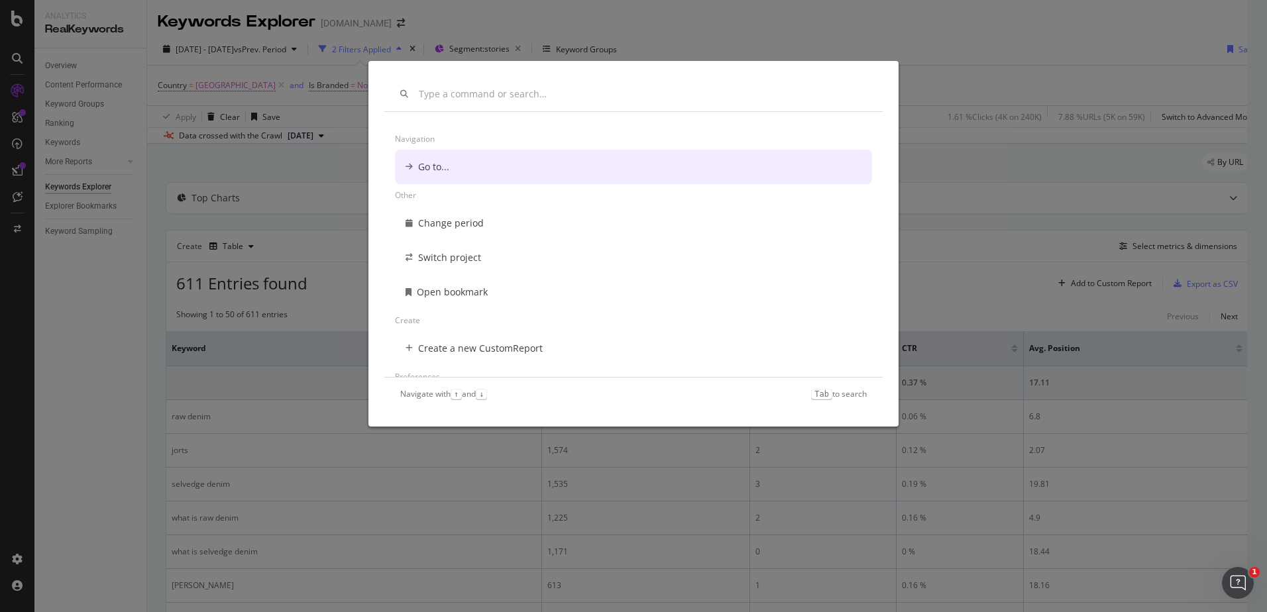
click at [26, 89] on div "Navigation Go to... Other Change period Switch project Open bookmark Create Cre…" at bounding box center [633, 306] width 1267 height 612
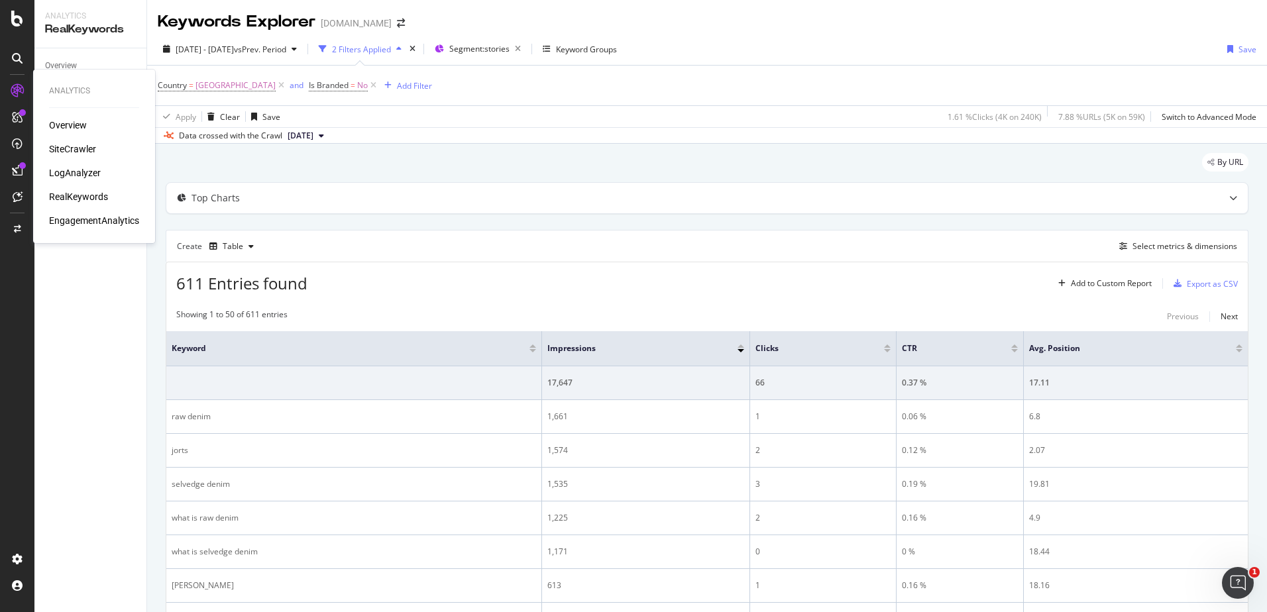
click at [93, 187] on div "Overview SiteCrawler LogAnalyzer RealKeywords EngagementAnalytics" at bounding box center [94, 173] width 90 height 109
click at [97, 199] on div "RealKeywords" at bounding box center [78, 196] width 59 height 13
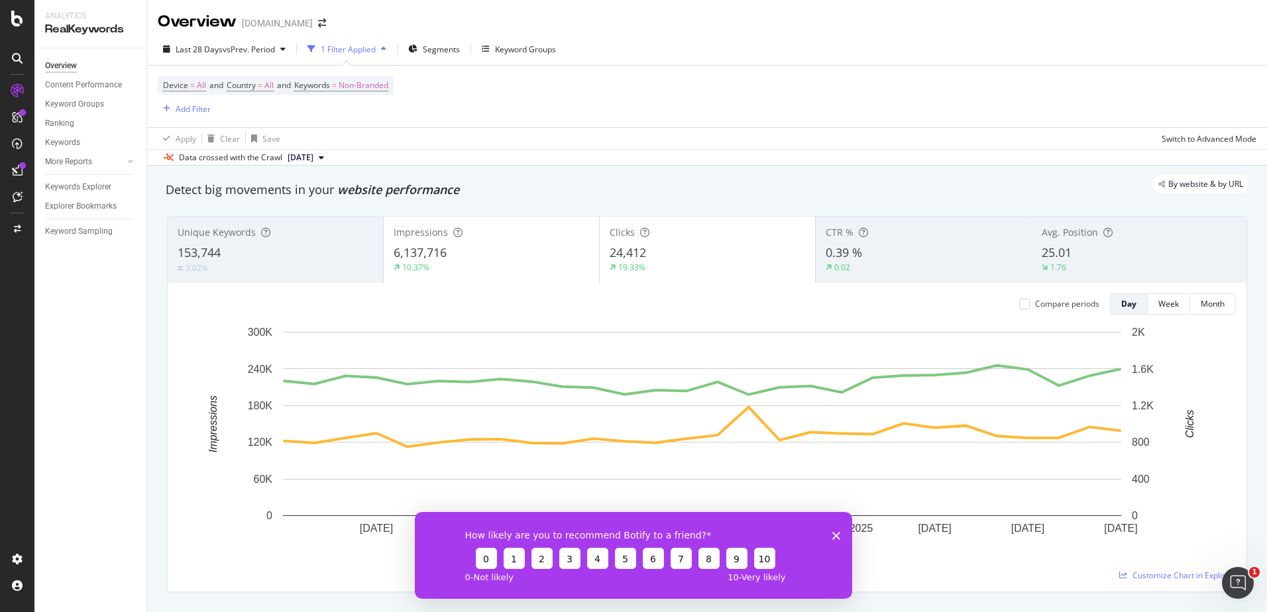
click at [18, 54] on icon at bounding box center [17, 58] width 11 height 11
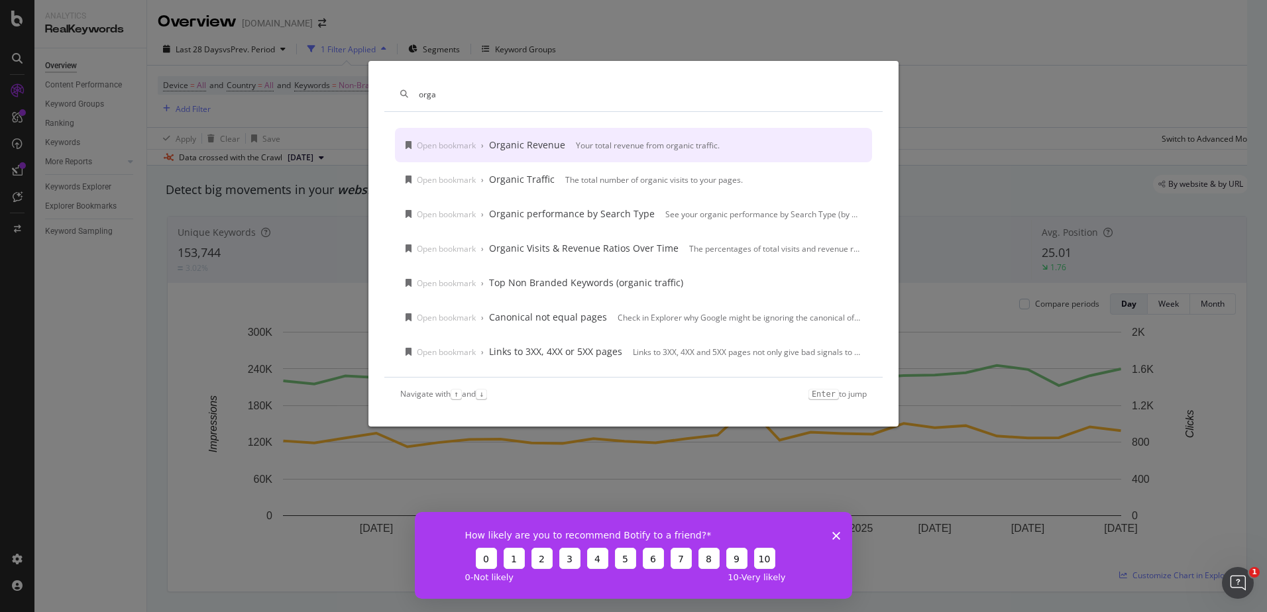
type input "orga"
click at [86, 335] on div "orga Open bookmark › Organic Revenue Your total revenue from organic traffic. O…" at bounding box center [633, 306] width 1267 height 612
